Goal: Find specific page/section: Find specific page/section

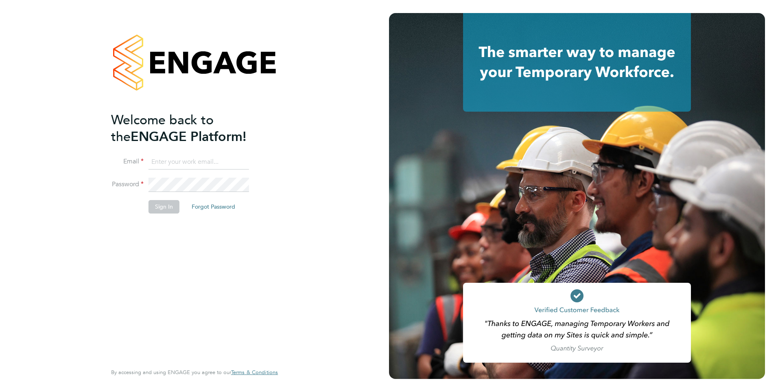
type input "stephen.lambert@crestplus.com"
click at [219, 238] on div "Welcome back to the ENGAGE Platform! Email stephen.lambert@crestplus.com Passwo…" at bounding box center [190, 237] width 159 height 250
click at [161, 208] on button "Sign In" at bounding box center [164, 206] width 31 height 13
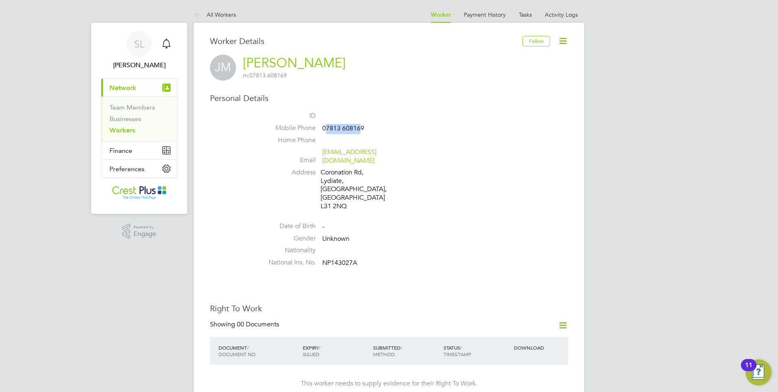
drag, startPoint x: 324, startPoint y: 127, endPoint x: 360, endPoint y: 129, distance: 35.4
click at [360, 129] on span "07813 608169" at bounding box center [343, 128] width 42 height 8
drag, startPoint x: 322, startPoint y: 128, endPoint x: 364, endPoint y: 127, distance: 41.5
click at [364, 127] on li "Mobile Phone [PHONE_NUMBER]" at bounding box center [413, 130] width 309 height 12
